Goal: Find specific page/section: Find specific page/section

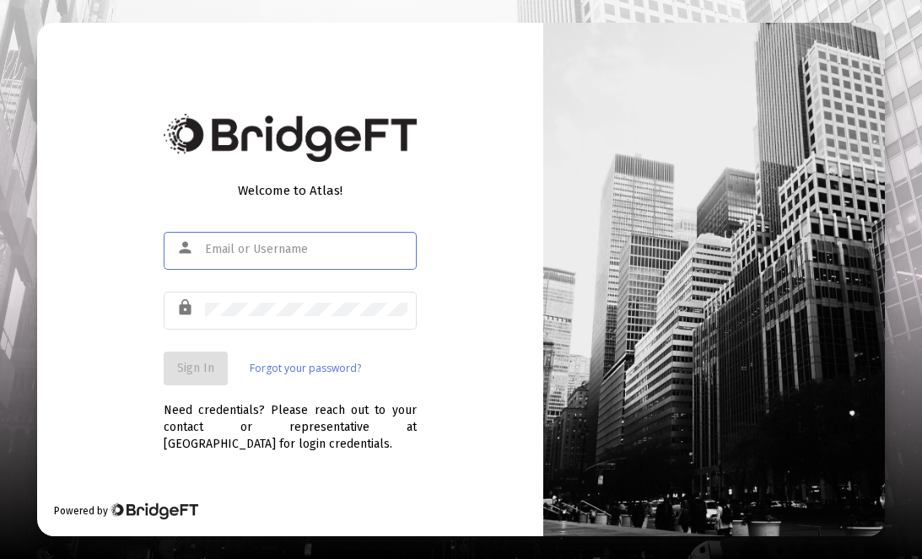
click at [308, 240] on div at bounding box center [306, 249] width 202 height 41
type input "[PERSON_NAME][EMAIL_ADDRESS][DOMAIN_NAME]"
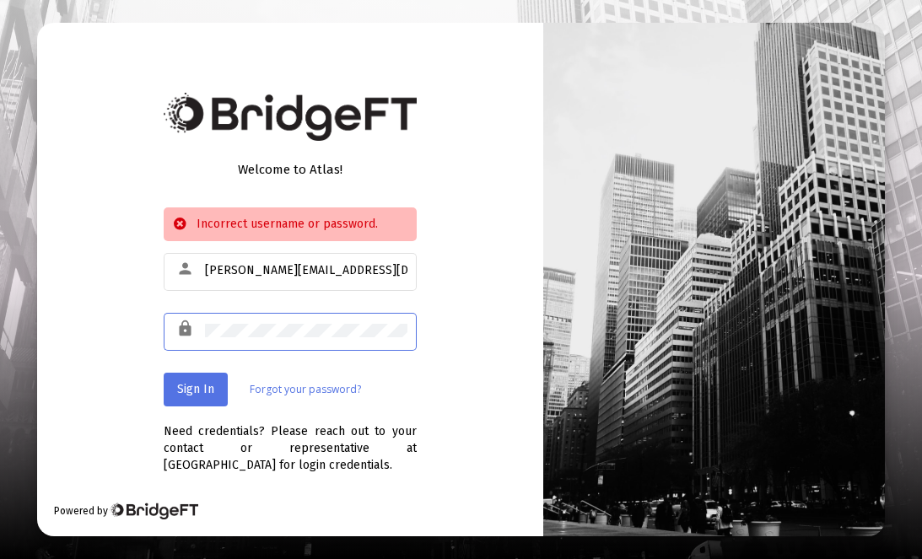
click at [256, 315] on div at bounding box center [306, 330] width 202 height 41
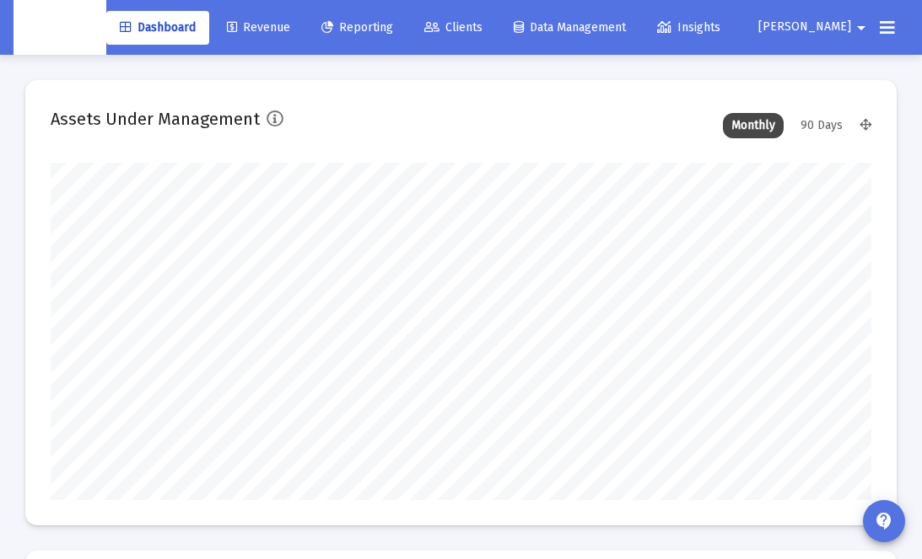
scroll to position [337, 438]
click at [471, 37] on link "Clients" at bounding box center [453, 28] width 85 height 34
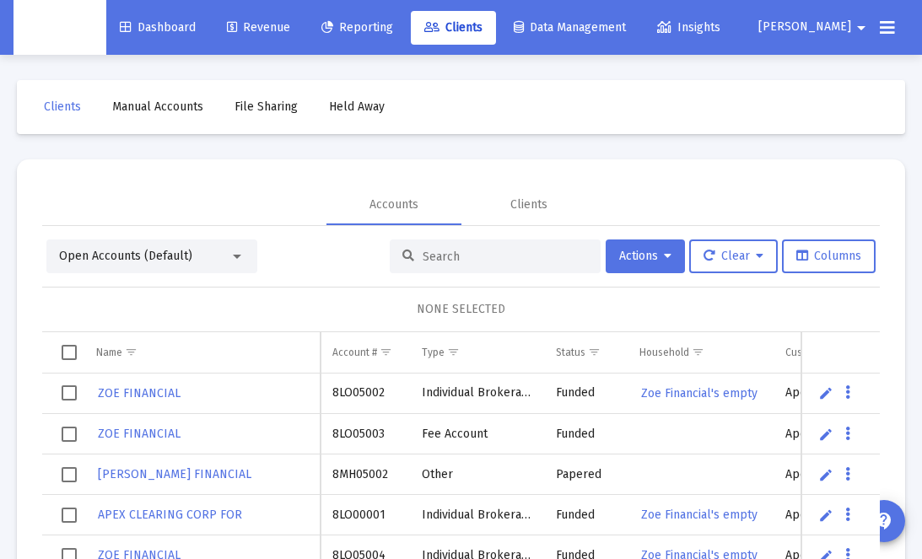
click at [423, 257] on input at bounding box center [505, 257] width 165 height 14
paste input "640001591"
click at [615, 270] on button "Actions" at bounding box center [645, 257] width 79 height 34
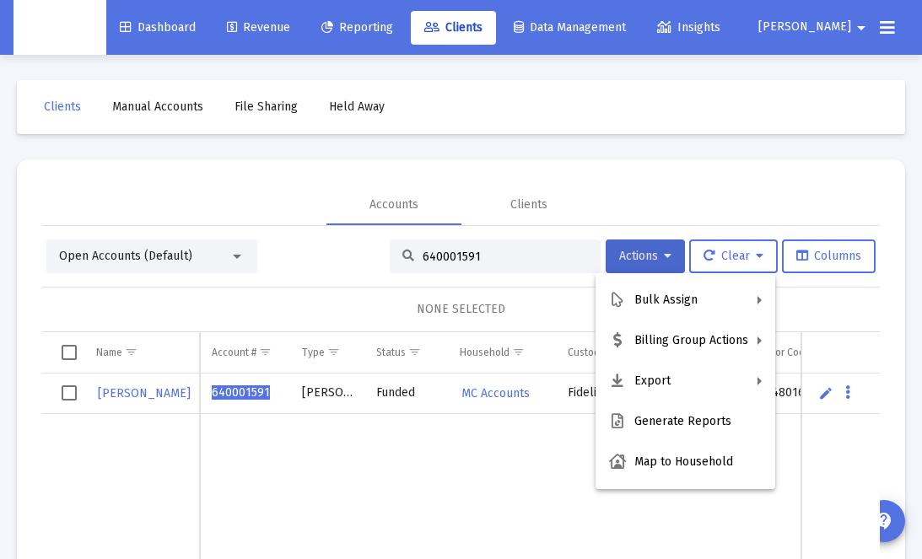
click at [638, 190] on div at bounding box center [461, 279] width 922 height 559
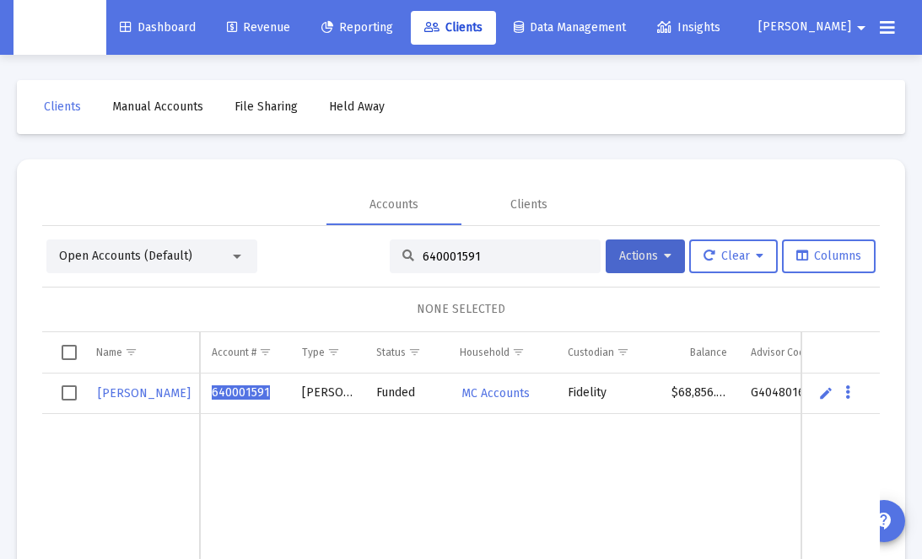
click at [463, 264] on div "640001591" at bounding box center [495, 257] width 211 height 34
click at [448, 256] on input "640001591" at bounding box center [505, 257] width 165 height 14
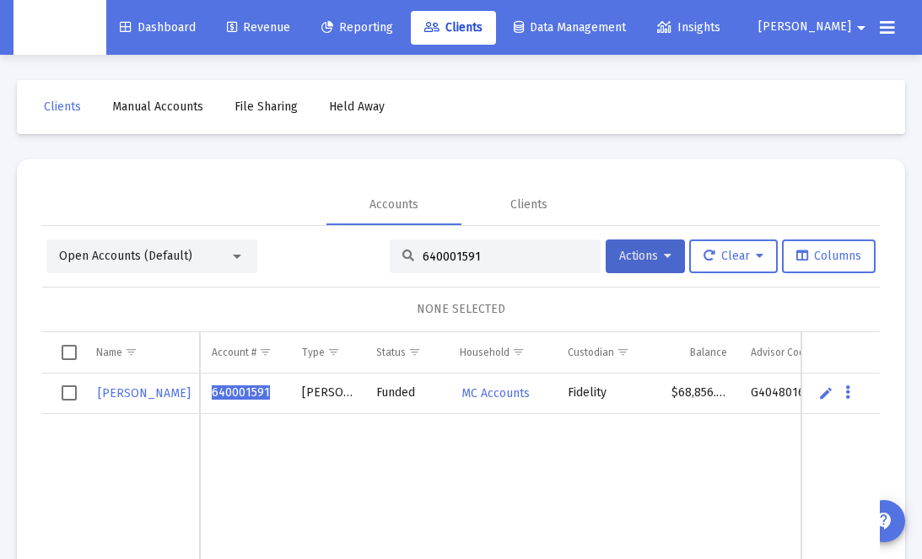
paste input "0067"
type input "640000067"
click at [627, 259] on span "Actions" at bounding box center [645, 256] width 52 height 14
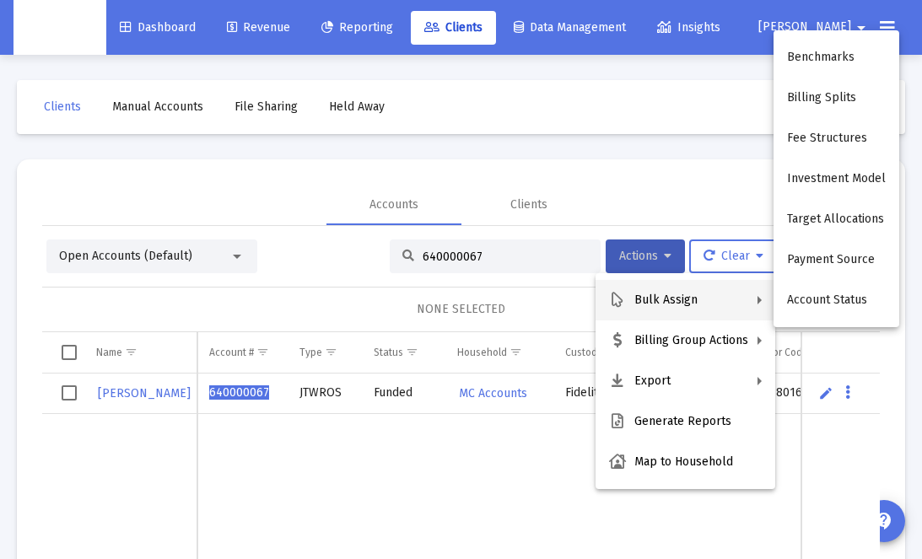
drag, startPoint x: 374, startPoint y: 455, endPoint x: 394, endPoint y: 514, distance: 62.4
click at [374, 456] on div at bounding box center [461, 279] width 922 height 559
